Goal: Task Accomplishment & Management: Manage account settings

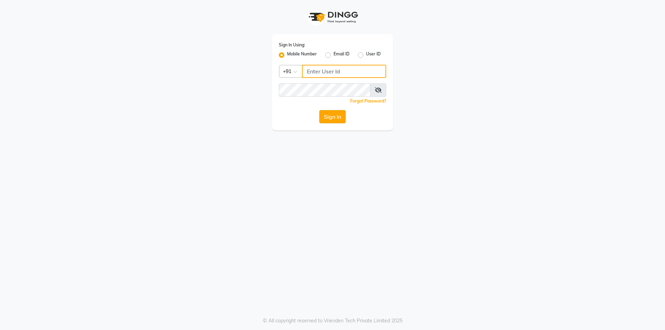
type input "01141520058"
click at [325, 118] on button "Sign In" at bounding box center [332, 116] width 26 height 13
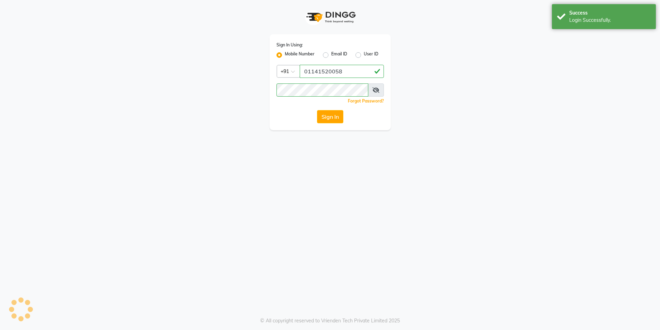
select select "service"
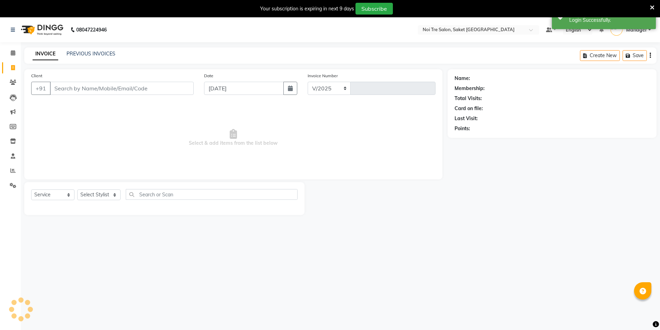
select select "4899"
type input "1755"
click at [7, 170] on span at bounding box center [13, 171] width 12 height 8
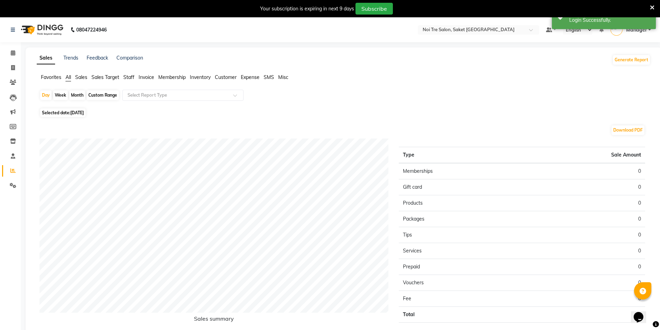
click at [77, 96] on div "Month" at bounding box center [77, 95] width 16 height 10
select select "9"
select select "2025"
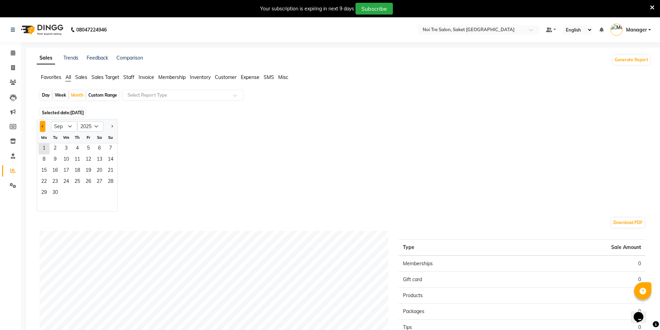
click at [43, 124] on button "Previous month" at bounding box center [43, 126] width 6 height 11
select select "8"
click at [91, 144] on span "1" at bounding box center [88, 148] width 11 height 11
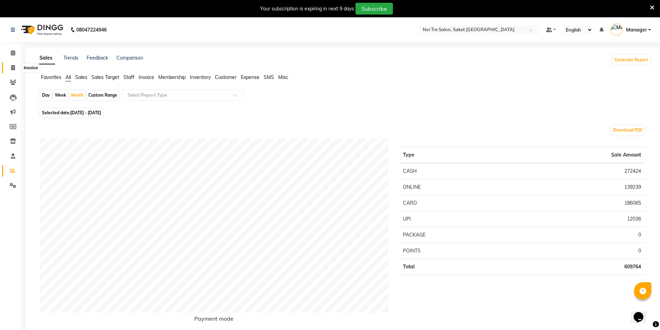
click at [9, 68] on span at bounding box center [13, 68] width 12 height 8
select select "service"
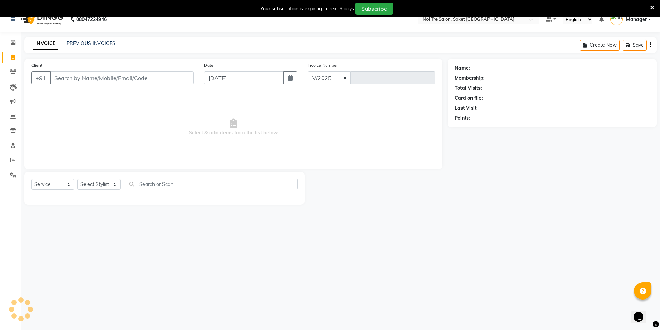
select select "4899"
type input "1755"
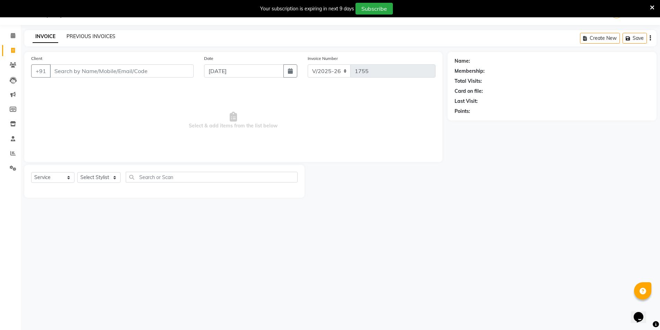
click at [103, 37] on link "PREVIOUS INVOICES" at bounding box center [91, 36] width 49 height 6
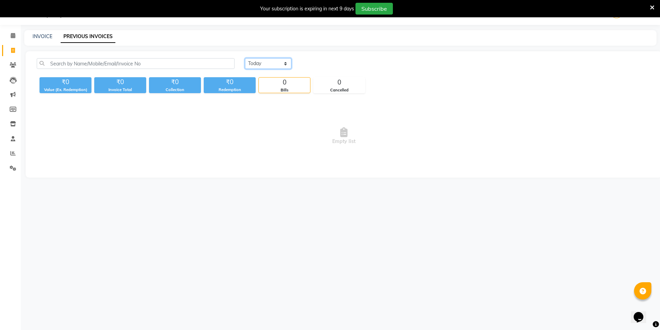
click at [282, 66] on select "Today Yesterday Custom Range" at bounding box center [268, 63] width 46 height 11
select select "range"
click at [245, 58] on select "Today Yesterday Custom Range" at bounding box center [268, 63] width 46 height 11
click at [335, 61] on input "01-09-2025" at bounding box center [324, 64] width 48 height 10
select select "9"
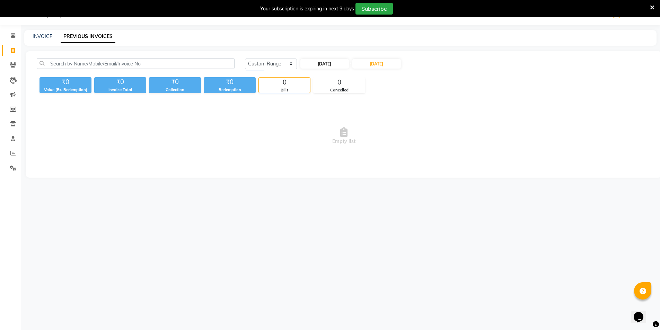
select select "2025"
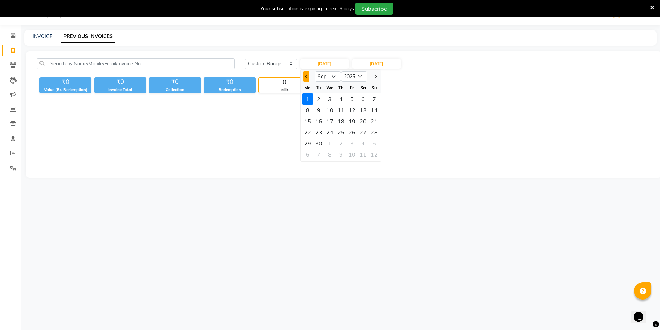
click at [309, 74] on button "Previous month" at bounding box center [306, 76] width 6 height 11
select select "8"
click at [351, 96] on div "1" at bounding box center [351, 99] width 11 height 11
type input "01-08-2025"
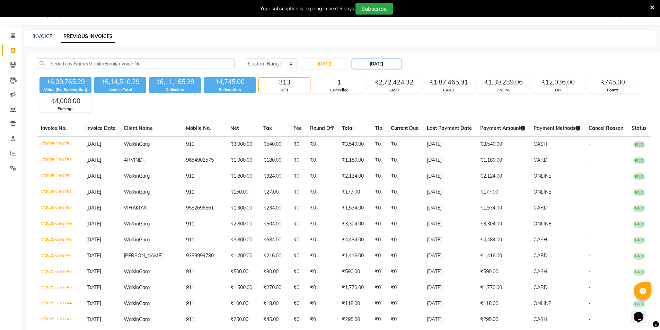
click at [372, 65] on input "01-09-2025" at bounding box center [376, 64] width 48 height 10
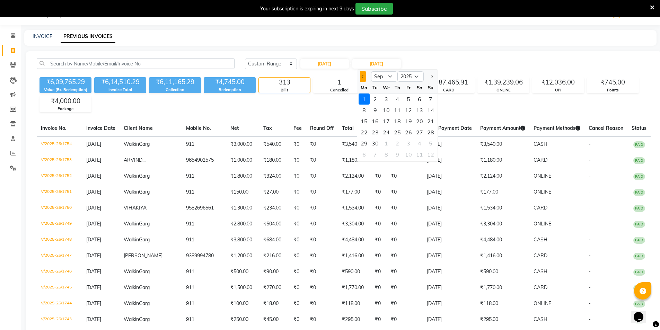
click at [362, 75] on button "Previous month" at bounding box center [363, 76] width 6 height 11
select select "8"
click at [430, 143] on div "31" at bounding box center [430, 143] width 11 height 11
type input "31-08-2025"
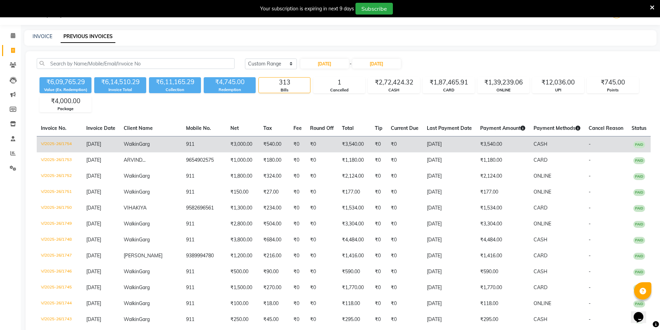
click at [54, 143] on td "V/2025-26/1754" at bounding box center [59, 144] width 45 height 16
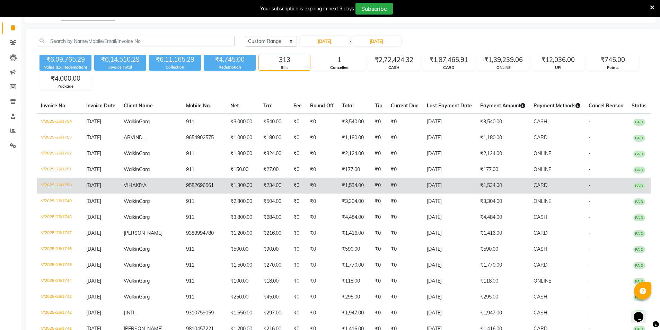
scroll to position [52, 0]
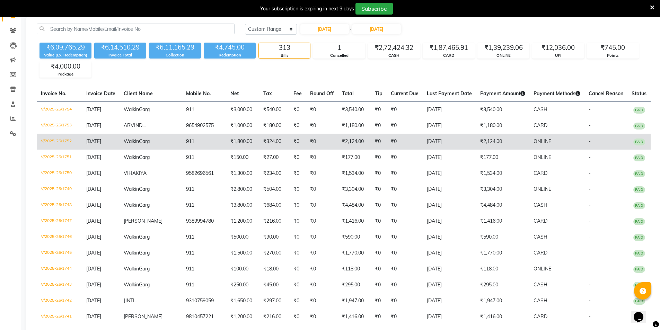
click at [60, 143] on td "V/2025-26/1752" at bounding box center [59, 142] width 45 height 16
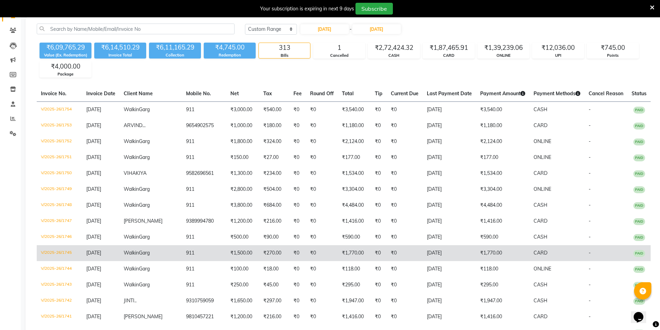
click at [63, 249] on td "V/2025-26/1745" at bounding box center [59, 253] width 45 height 16
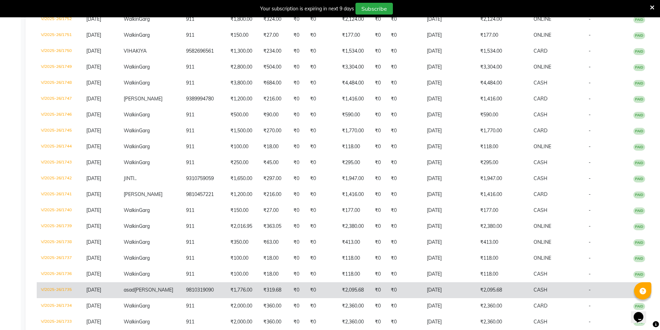
scroll to position [191, 0]
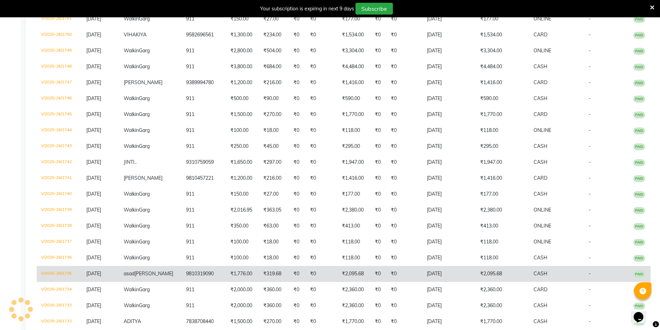
click at [63, 271] on td "V/2025-26/1735" at bounding box center [59, 274] width 45 height 16
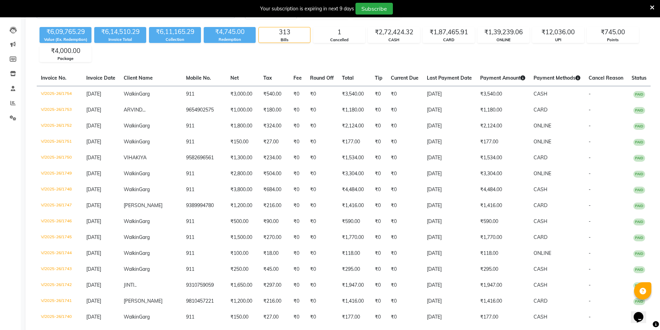
scroll to position [0, 0]
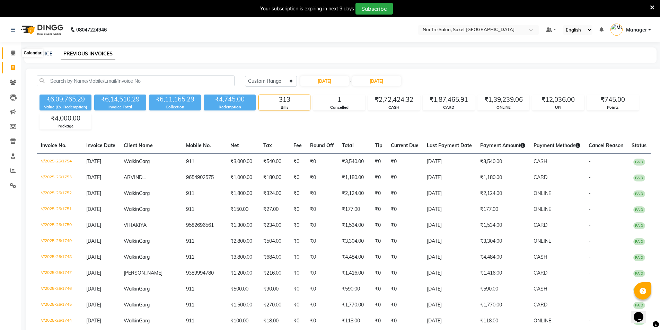
click at [14, 54] on icon at bounding box center [13, 52] width 5 height 5
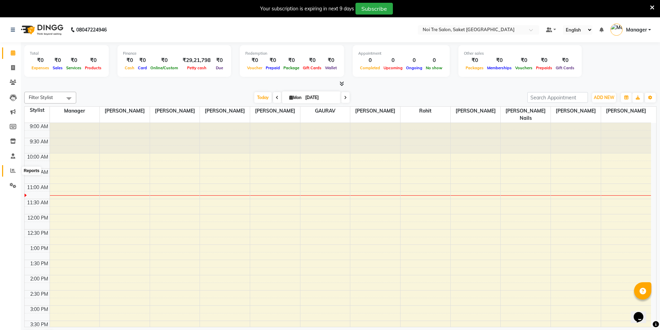
click at [12, 173] on span at bounding box center [13, 171] width 12 height 8
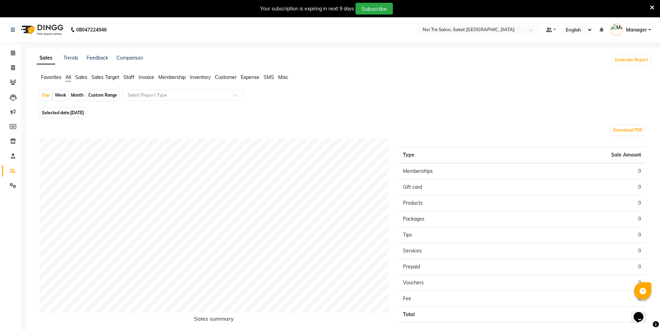
click at [76, 95] on div "Month" at bounding box center [77, 95] width 16 height 10
select select "9"
select select "2025"
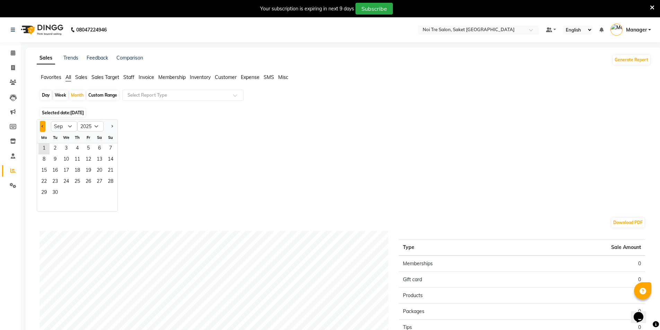
click at [43, 127] on button "Previous month" at bounding box center [43, 126] width 6 height 11
select select "8"
click at [90, 146] on span "1" at bounding box center [88, 148] width 11 height 11
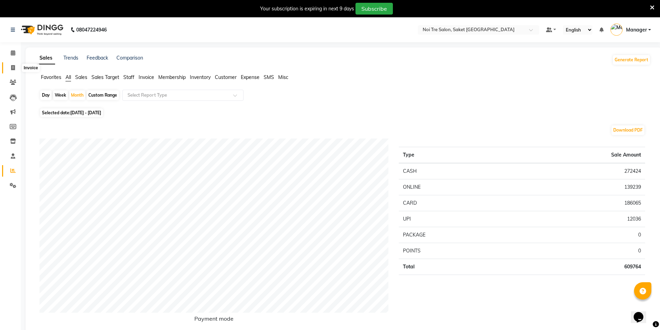
click at [10, 68] on span at bounding box center [13, 68] width 12 height 8
select select "service"
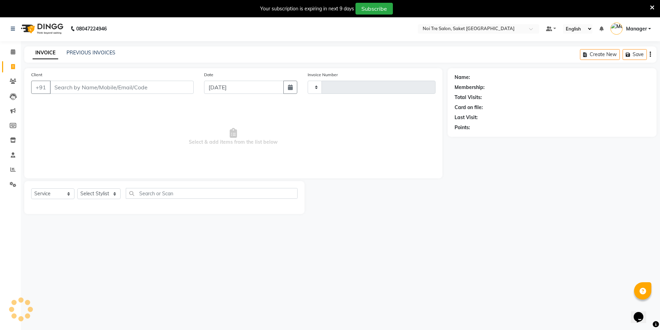
type input "1755"
select select "4899"
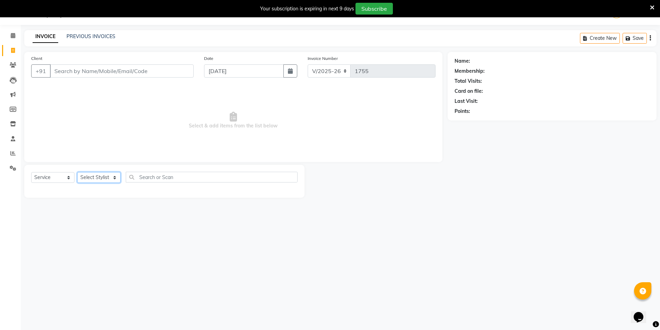
click at [108, 179] on select "Select Stylist AMIT Bobby GAURAV harry Manager Mazid rohit salman Shahdab shiva…" at bounding box center [98, 177] width 43 height 11
click at [12, 149] on link "Reports" at bounding box center [10, 153] width 17 height 11
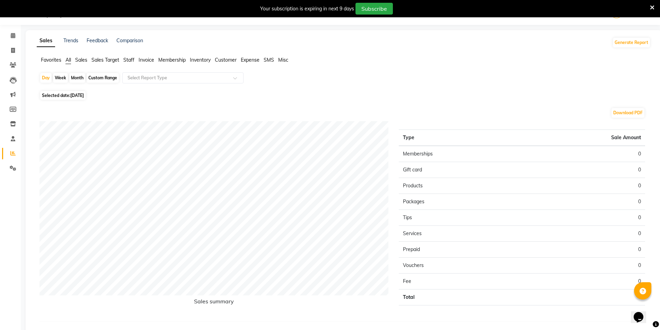
click at [76, 77] on div "Month" at bounding box center [77, 78] width 16 height 10
select select "9"
select select "2025"
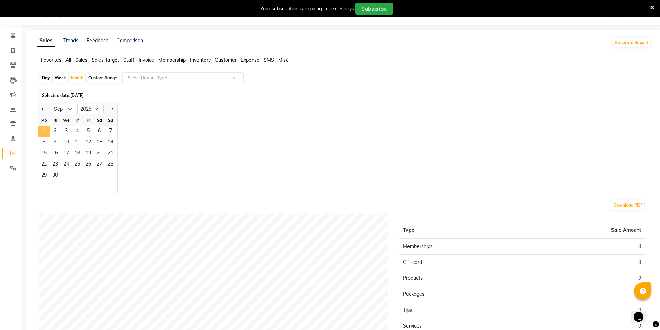
click at [46, 132] on span "1" at bounding box center [43, 131] width 11 height 11
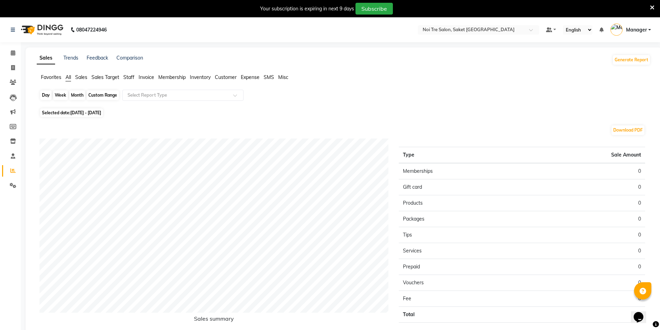
click at [80, 93] on div "Month" at bounding box center [77, 95] width 16 height 10
select select "9"
select select "2025"
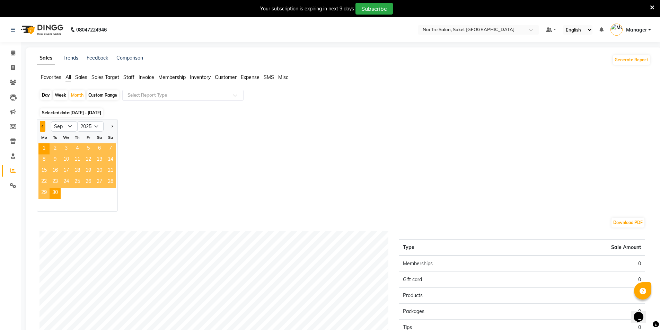
click at [43, 128] on button "Previous month" at bounding box center [43, 126] width 6 height 11
select select "8"
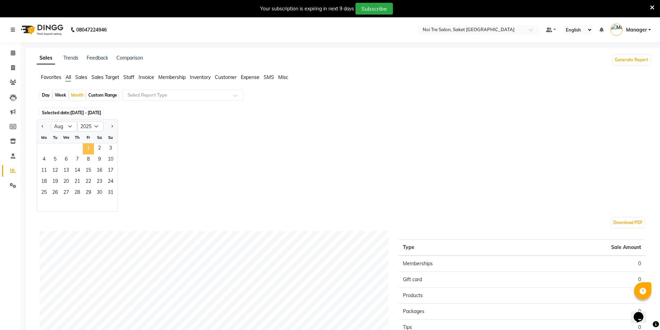
click at [91, 148] on span "1" at bounding box center [88, 148] width 11 height 11
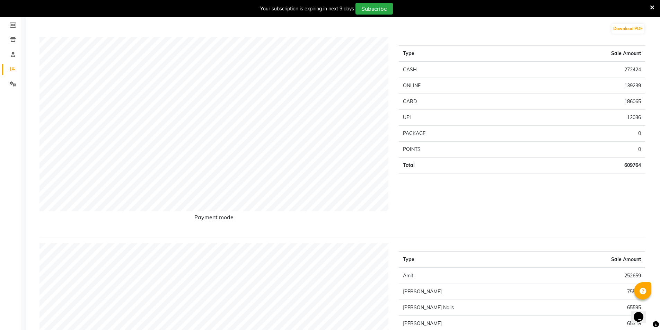
scroll to position [69, 0]
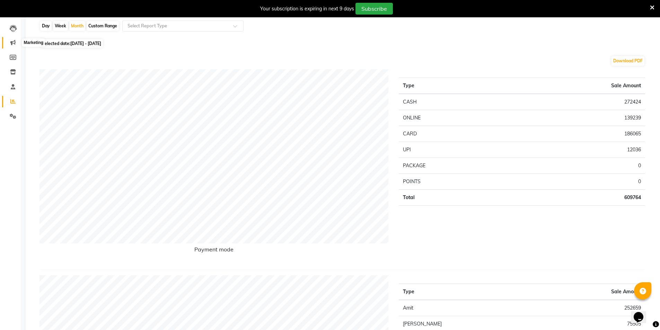
click at [16, 39] on span at bounding box center [13, 43] width 12 height 8
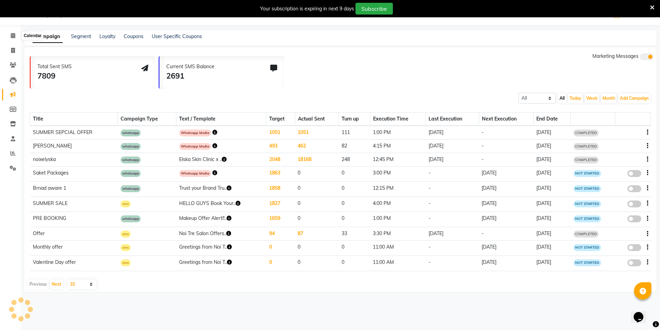
scroll to position [17, 0]
click at [8, 49] on span at bounding box center [13, 51] width 12 height 8
select select "service"
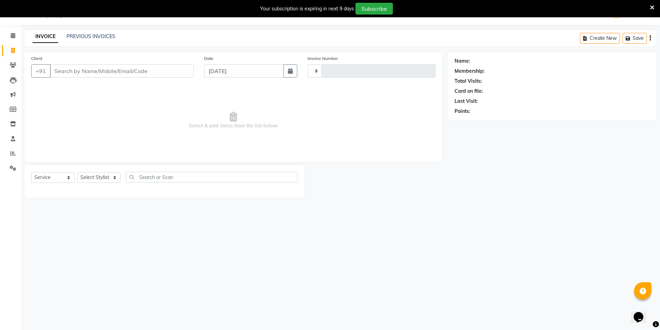
type input "1755"
select select "4899"
click at [7, 155] on span at bounding box center [13, 154] width 12 height 8
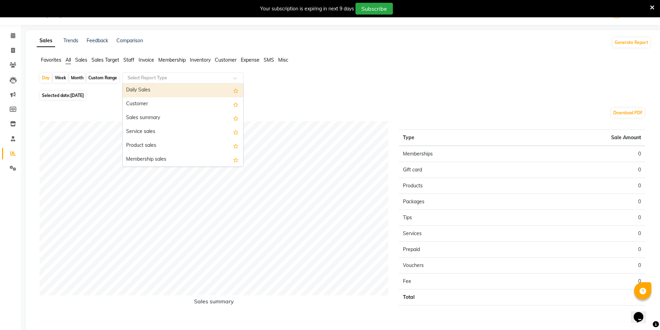
click at [173, 79] on input "text" at bounding box center [176, 77] width 100 height 7
click at [82, 78] on div "Month" at bounding box center [77, 78] width 16 height 10
select select "9"
select select "2025"
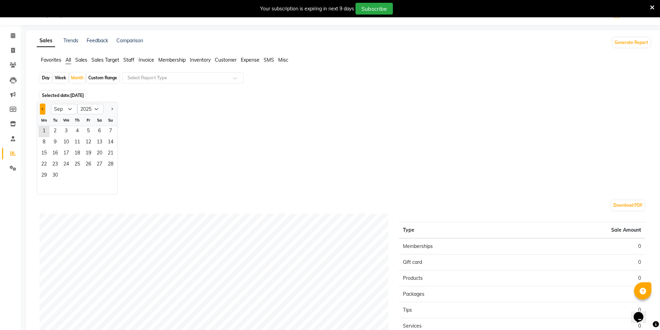
click at [40, 111] on button "Previous month" at bounding box center [43, 109] width 6 height 11
select select "8"
click at [89, 127] on span "1" at bounding box center [88, 131] width 11 height 11
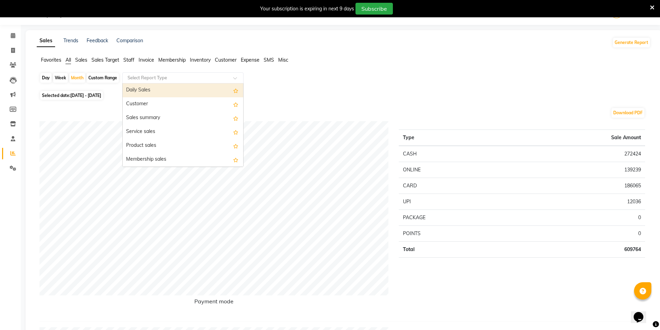
click at [153, 78] on input "text" at bounding box center [176, 77] width 100 height 7
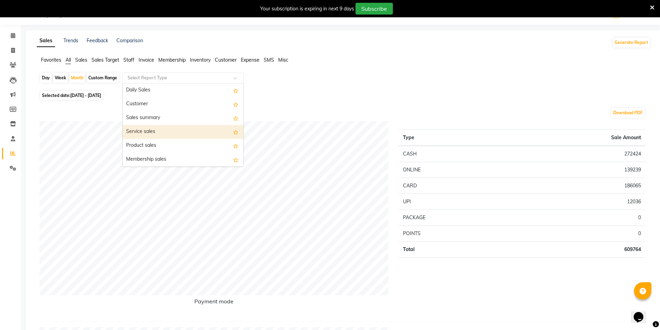
click at [146, 134] on div "Service sales" at bounding box center [183, 132] width 121 height 14
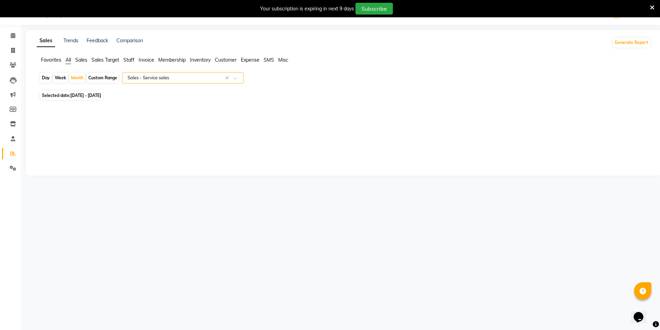
select select "filtered_report"
select select "csv"
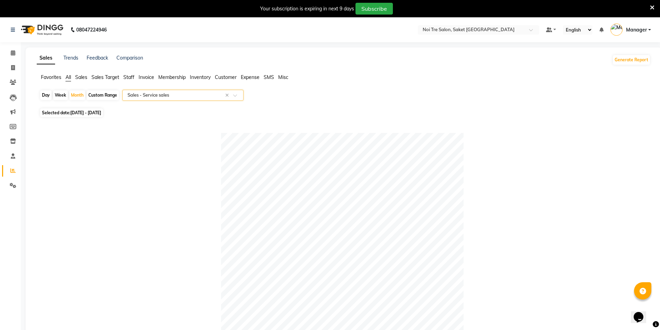
click at [131, 77] on span "Staff" at bounding box center [128, 77] width 11 height 6
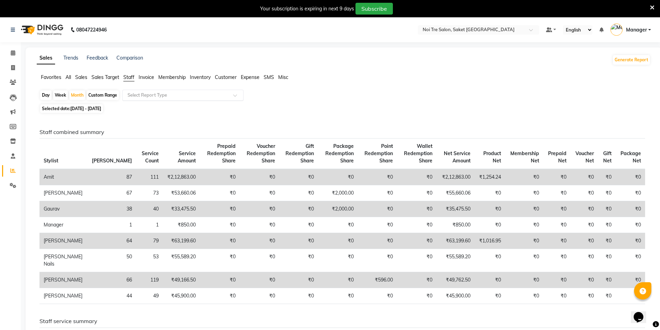
click at [139, 95] on input "text" at bounding box center [176, 95] width 100 height 7
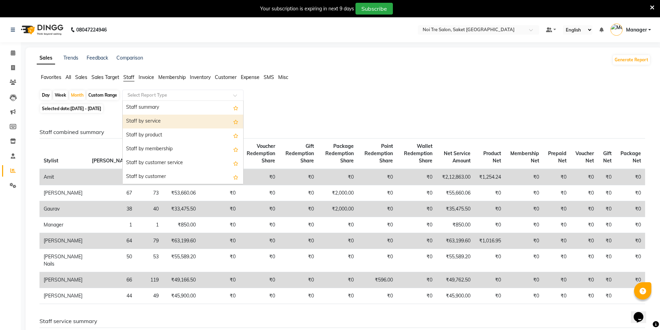
click at [143, 122] on div "Staff by service" at bounding box center [183, 122] width 121 height 14
select select "filtered_report"
select select "csv"
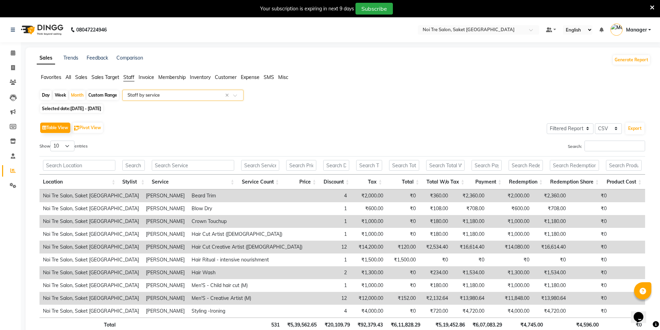
click at [102, 118] on div "Table View Pivot View Select Full Report Filtered Report Select CSV PDF Export …" at bounding box center [342, 234] width 617 height 238
click at [100, 126] on button "Pivot View" at bounding box center [87, 128] width 30 height 10
select select "full_report"
select select "csv"
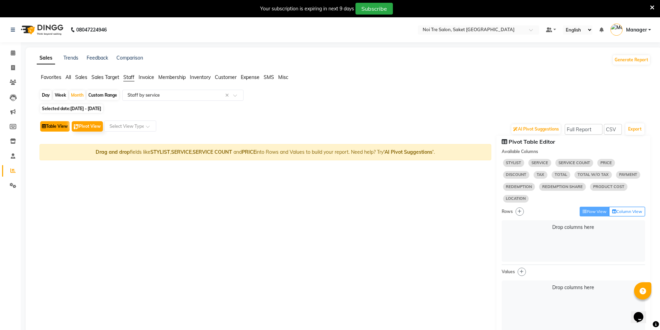
click at [59, 129] on button "Table View" at bounding box center [54, 126] width 29 height 10
select select "filtered_report"
select select "csv"
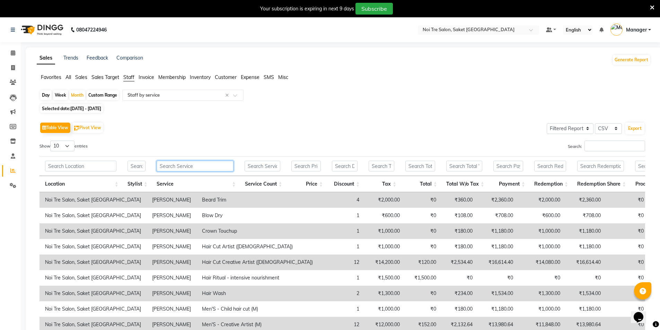
click at [166, 165] on input "text" at bounding box center [195, 166] width 77 height 11
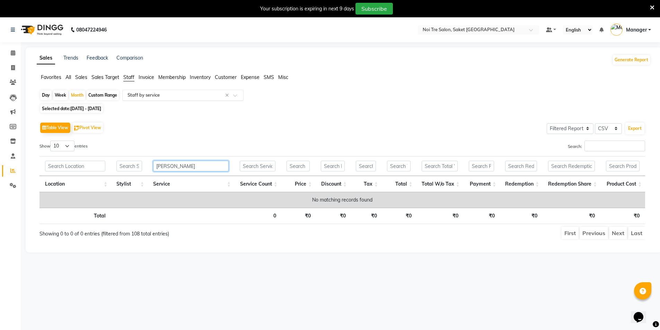
type input "amit"
click at [152, 95] on input "text" at bounding box center [176, 95] width 100 height 7
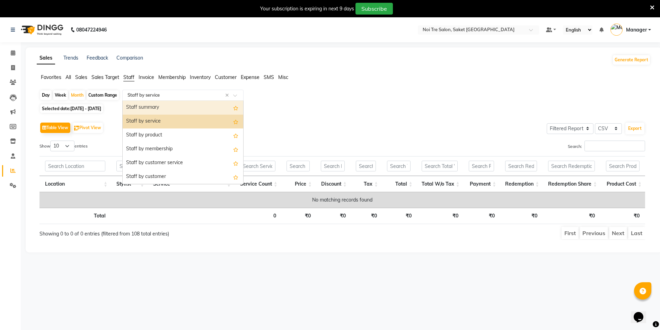
click at [152, 106] on div "Staff summary" at bounding box center [183, 108] width 121 height 14
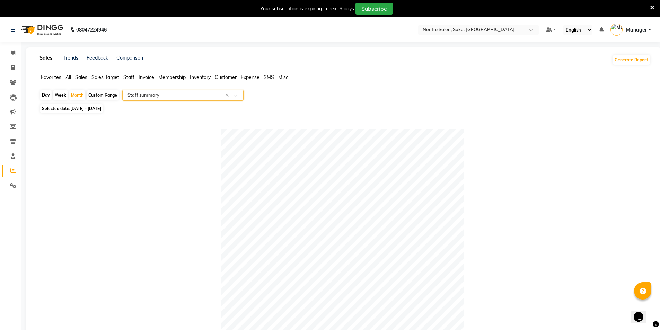
click at [153, 97] on input "text" at bounding box center [176, 95] width 100 height 7
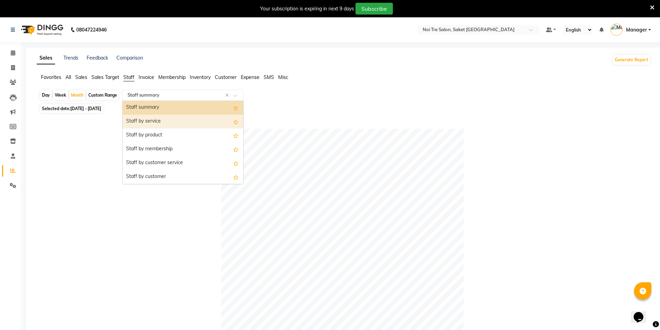
click at [160, 121] on div "Staff by service" at bounding box center [183, 122] width 121 height 14
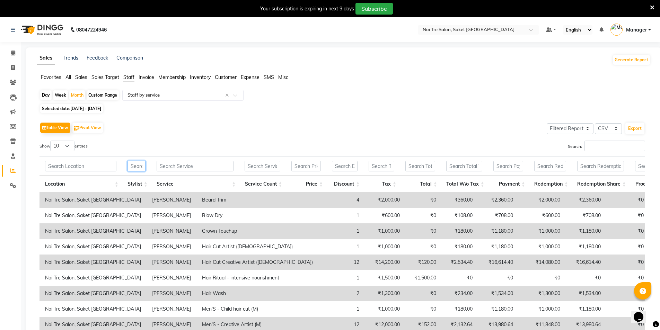
click at [138, 168] on input "text" at bounding box center [136, 166] width 18 height 11
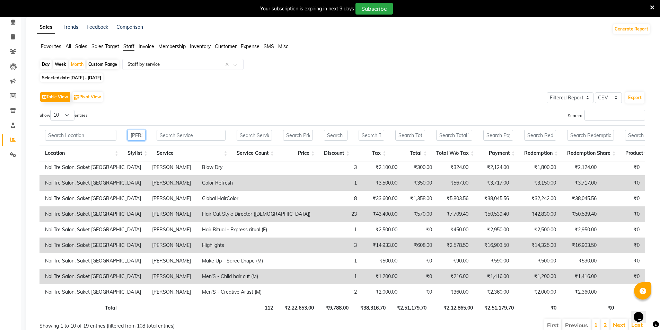
scroll to position [61, 0]
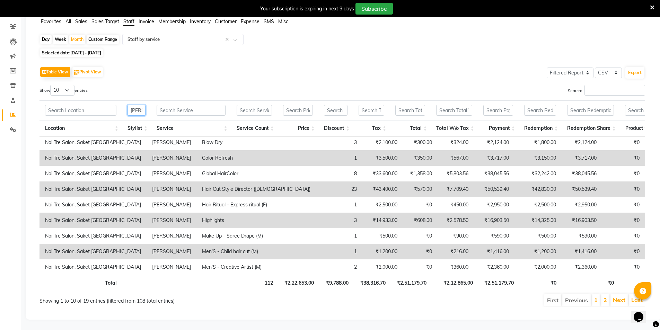
drag, startPoint x: 142, startPoint y: 104, endPoint x: 120, endPoint y: 112, distance: 24.0
click at [120, 112] on tr "amit" at bounding box center [351, 110] width 624 height 20
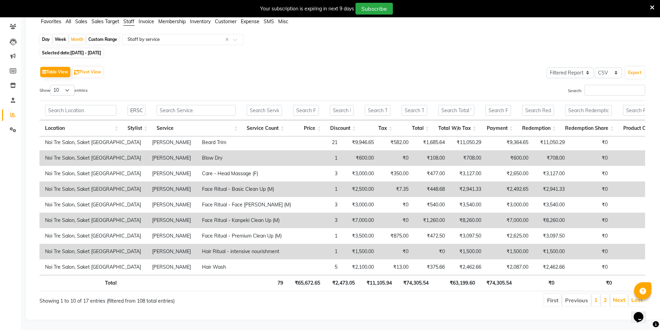
scroll to position [0, 0]
click at [142, 105] on input "salman" at bounding box center [136, 110] width 18 height 11
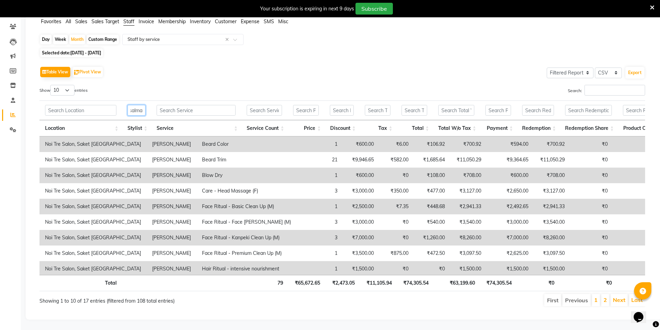
scroll to position [0, 2]
type input "s"
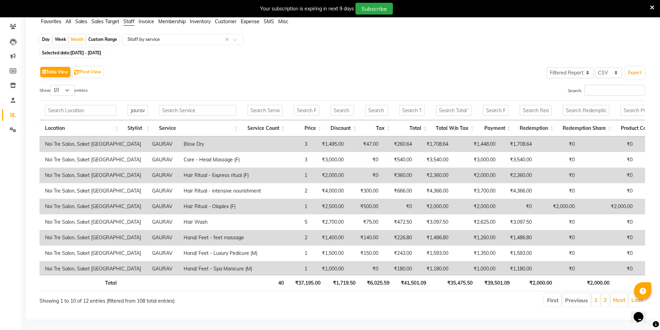
scroll to position [0, 0]
click at [147, 105] on input "gaurav" at bounding box center [137, 110] width 20 height 11
click at [142, 105] on input "gaurav" at bounding box center [137, 110] width 20 height 11
type input "g"
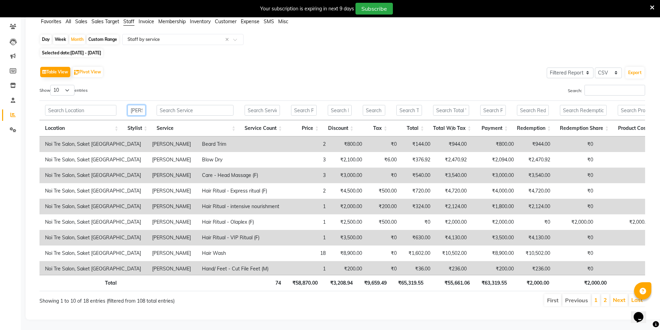
click at [140, 106] on input "bobby" at bounding box center [136, 110] width 18 height 11
type input "b"
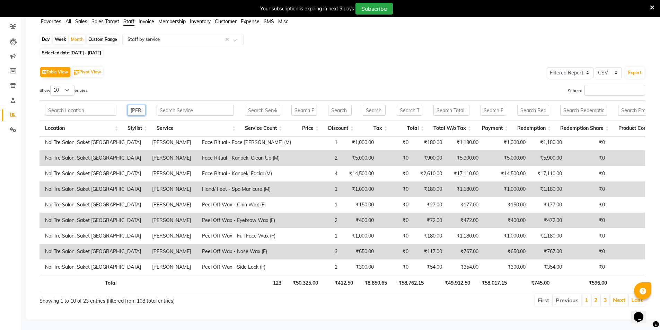
click at [144, 105] on input "sonam" at bounding box center [136, 110] width 18 height 11
type input "m"
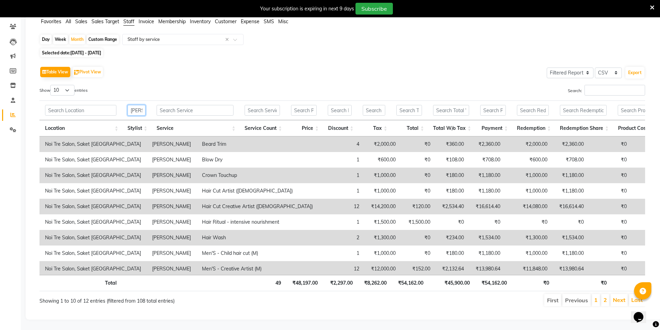
type input "yim"
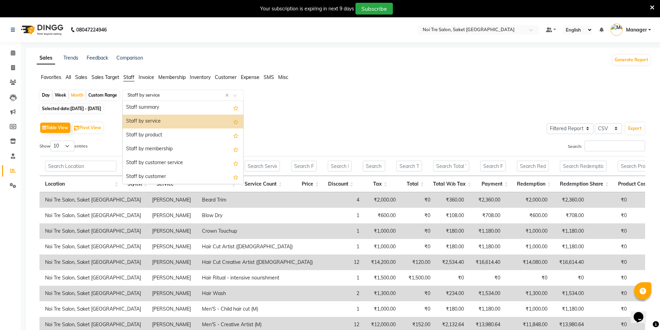
click at [171, 97] on input "text" at bounding box center [176, 95] width 100 height 7
click at [166, 131] on div "Staff by product" at bounding box center [183, 136] width 121 height 14
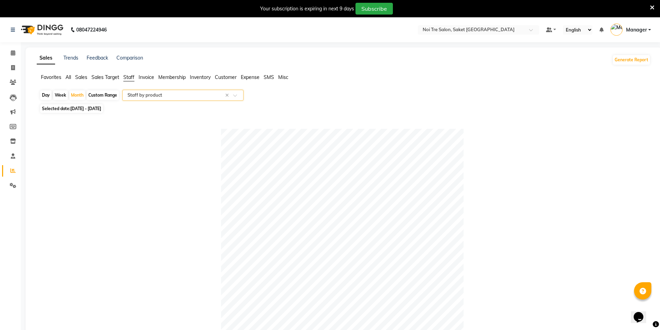
click at [154, 97] on input "text" at bounding box center [176, 95] width 100 height 7
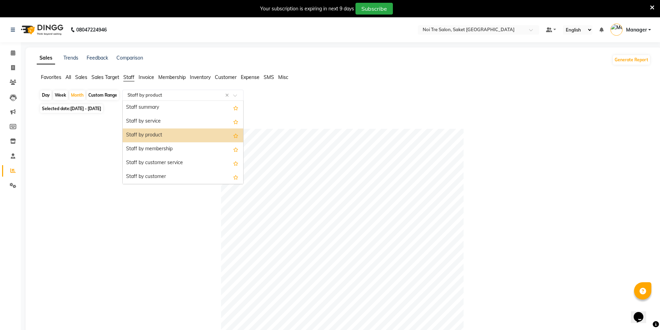
click at [160, 134] on div "Staff by product" at bounding box center [183, 136] width 121 height 14
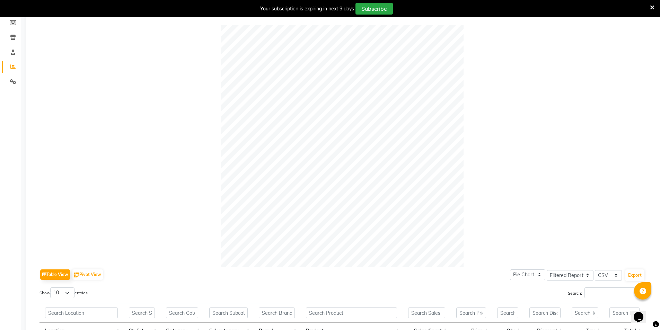
scroll to position [220, 0]
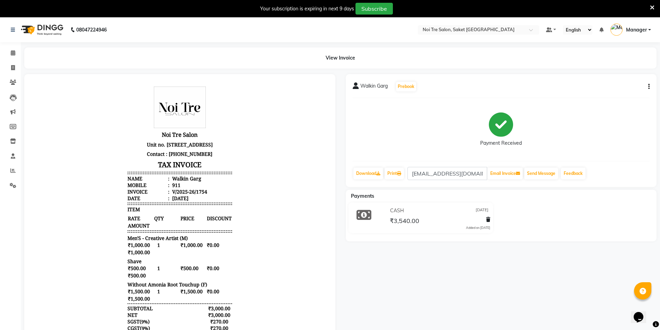
click at [649, 87] on icon "button" at bounding box center [648, 87] width 1 height 0
click at [611, 88] on div "Edit Invoice" at bounding box center [614, 91] width 47 height 9
select select "service"
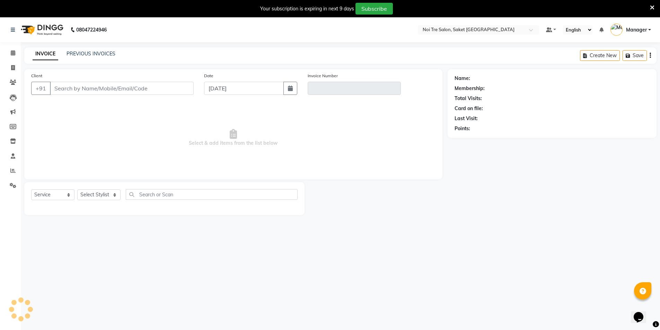
scroll to position [17, 0]
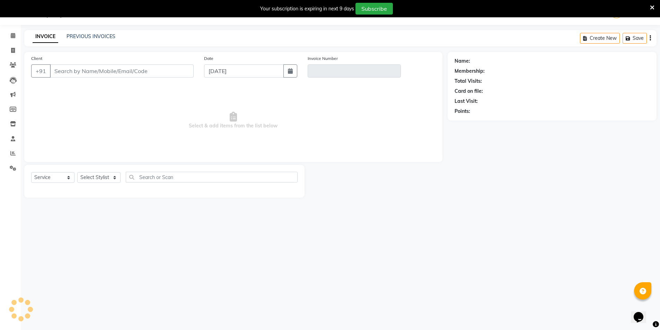
type input "911"
type input "V/2025-26/1754"
select select "1: Object"
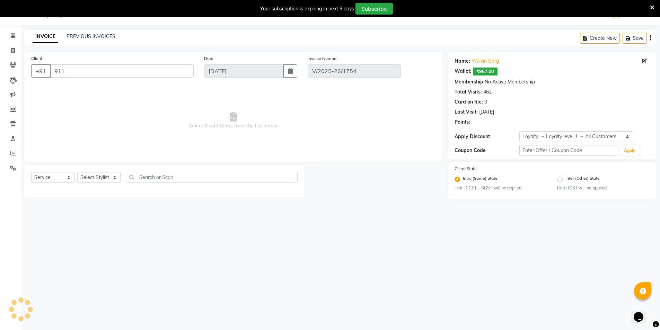
type input "[DATE]"
select select "select"
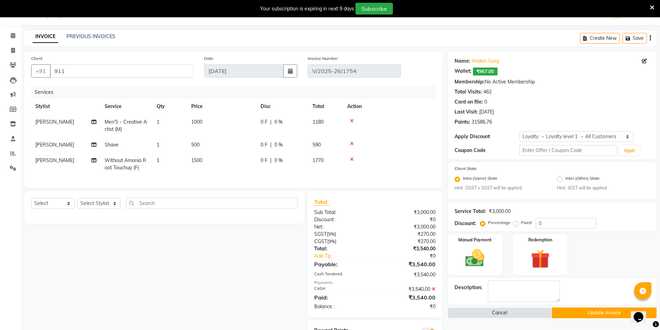
click at [575, 308] on button "Update Invoice" at bounding box center [604, 313] width 105 height 11
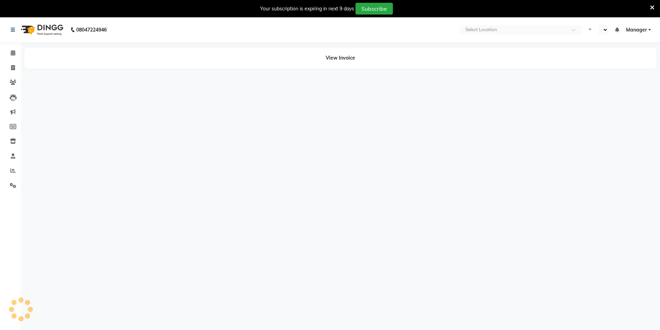
select select "en"
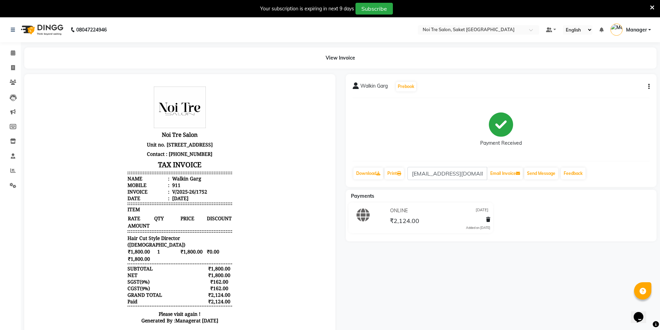
click at [649, 87] on icon "button" at bounding box center [648, 87] width 1 height 0
click at [613, 87] on div "Edit Invoice" at bounding box center [614, 91] width 47 height 9
select select "service"
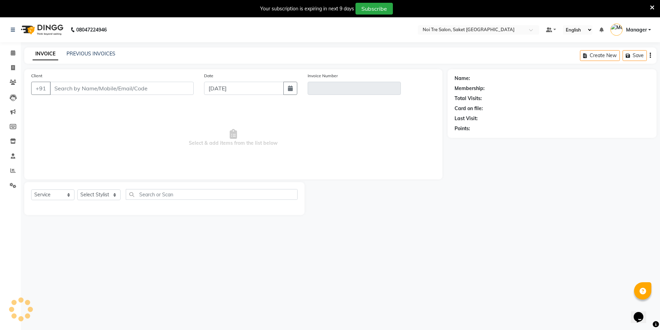
scroll to position [17, 0]
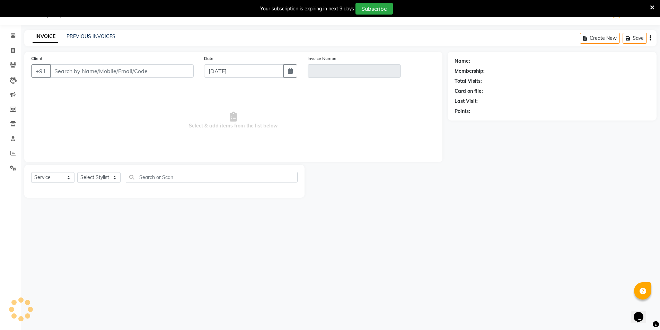
type input "911"
type input "V/2025-26/1752"
type input "31-08-2025"
select select "select"
select select "1: Object"
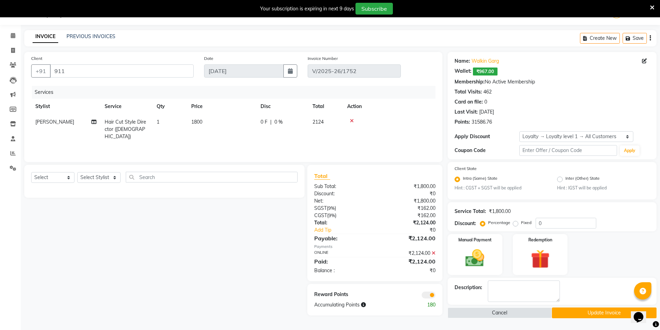
click at [584, 308] on button "Update Invoice" at bounding box center [604, 313] width 105 height 11
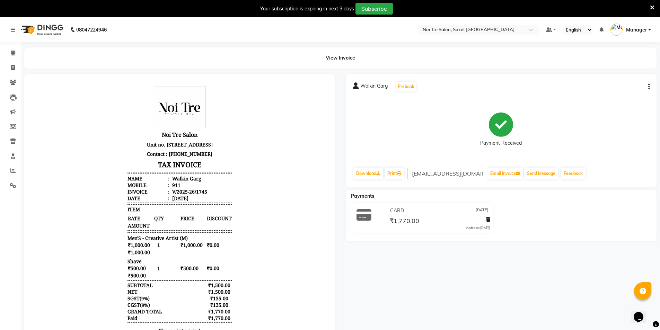
click at [648, 87] on icon "button" at bounding box center [648, 87] width 1 height 0
click at [607, 88] on div "Edit Invoice" at bounding box center [614, 91] width 47 height 9
select select "service"
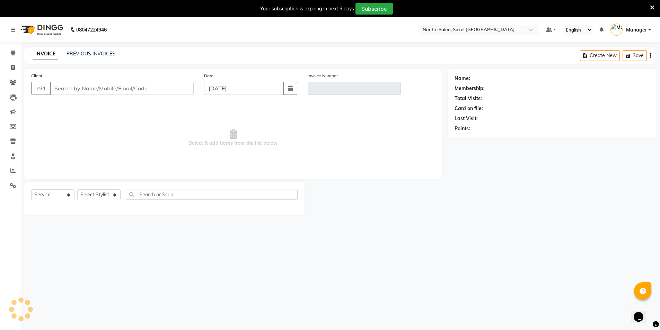
scroll to position [17, 0]
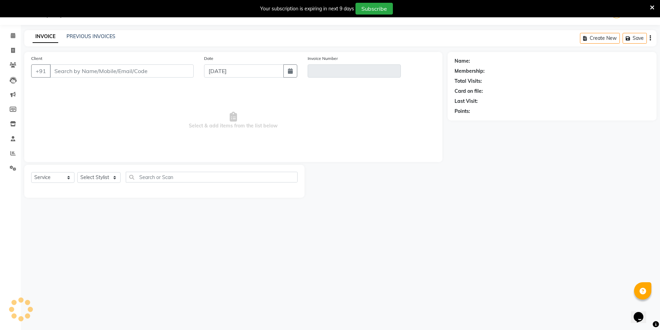
type input "911"
type input "V/2025-26/1745"
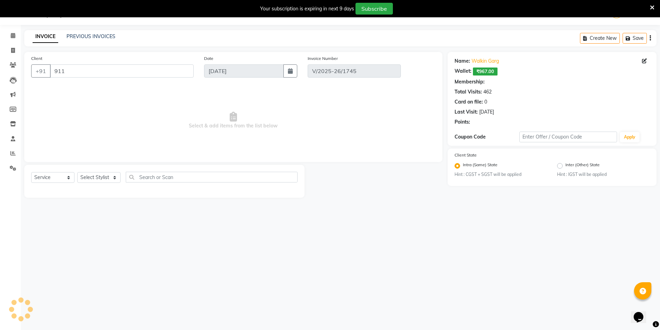
type input "[DATE]"
select select "select"
select select "1: Object"
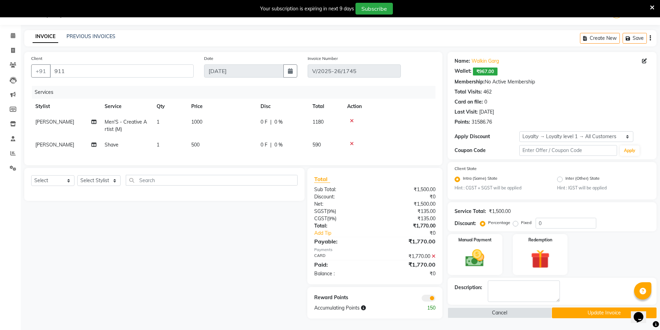
click at [573, 312] on button "Update Invoice" at bounding box center [604, 313] width 105 height 11
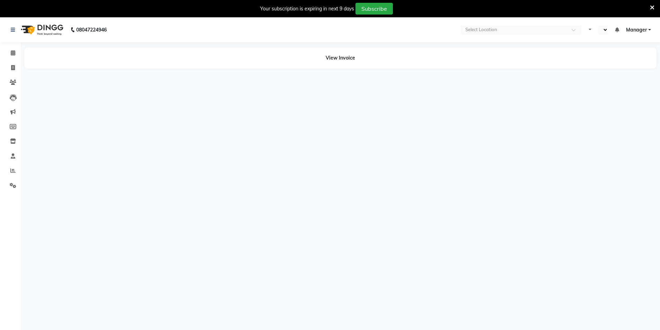
select select "en"
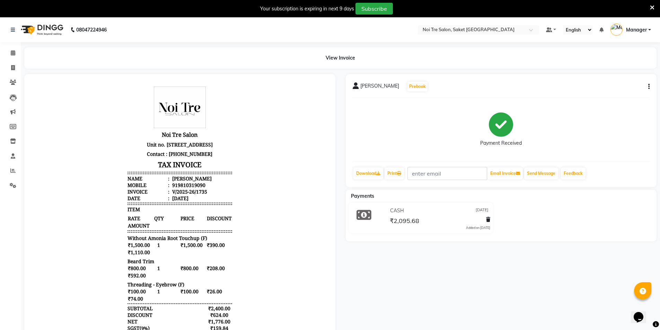
click at [650, 86] on div "[PERSON_NAME] Prebook Payment Received Download Print Email Invoice Send Messag…" at bounding box center [501, 130] width 311 height 113
